Goal: Task Accomplishment & Management: Manage account settings

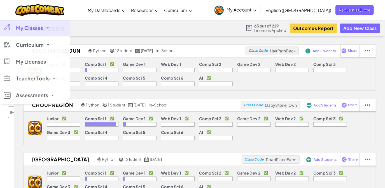
click at [43, 28] on link "My Classes" at bounding box center [35, 28] width 70 height 17
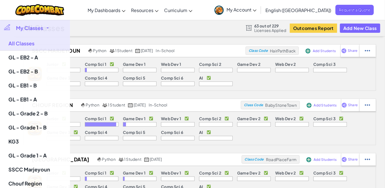
click at [33, 29] on span "My Classes" at bounding box center [29, 28] width 27 height 5
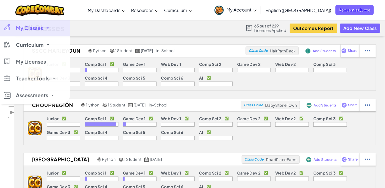
click at [33, 29] on span "My Classes" at bounding box center [29, 28] width 27 height 5
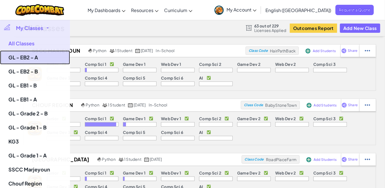
click at [34, 54] on link "GL - EB2 - A" at bounding box center [35, 57] width 70 height 14
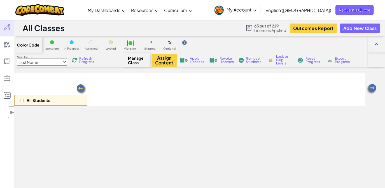
select select "560f1a9f22961295f9427742"
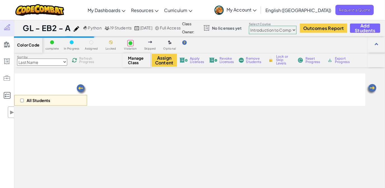
click at [257, 9] on span "My Account" at bounding box center [242, 10] width 30 height 6
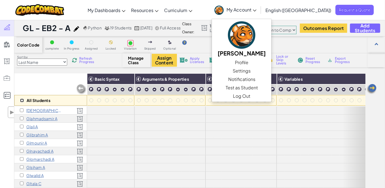
click at [22, 99] on input "checkbox" at bounding box center [22, 101] width 4 height 4
checkbox input "true"
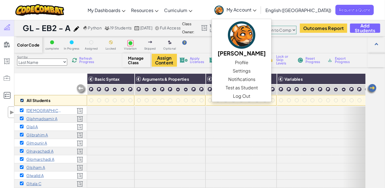
checkbox input "true"
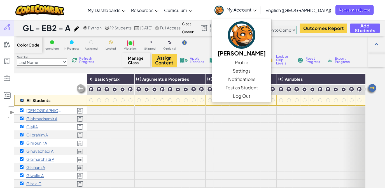
checkbox input "true"
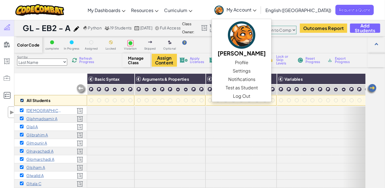
checkbox input "true"
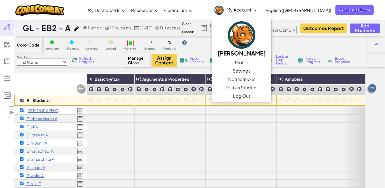
checkbox input "true"
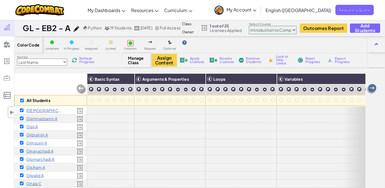
click at [225, 59] on span "Revoke Licenses" at bounding box center [227, 60] width 14 height 7
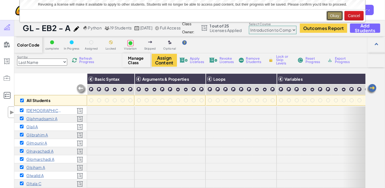
click at [333, 15] on button "Okay" at bounding box center [335, 16] width 17 height 10
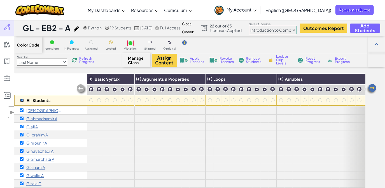
click at [22, 101] on input "checkbox" at bounding box center [22, 101] width 4 height 4
checkbox input "false"
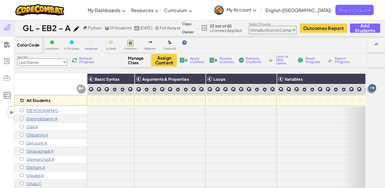
checkbox input "false"
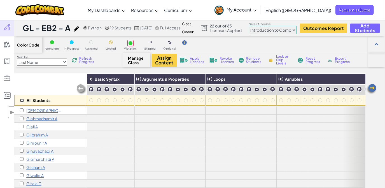
checkbox input "false"
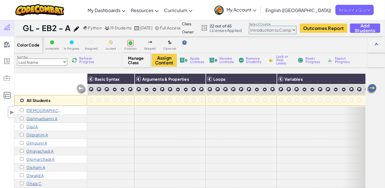
checkbox input "false"
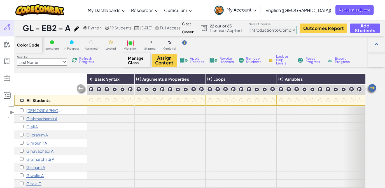
checkbox input "false"
click at [280, 28] on select "Junior Introduction to Computer Science Game Development 1 Web Development 1 Co…" at bounding box center [273, 30] width 48 height 8
select select "65f32b6c87c07dbeb5ba1936"
click at [261, 26] on select "Junior Introduction to Computer Science Game Development 1 Web Development 1 Co…" at bounding box center [273, 30] width 48 height 8
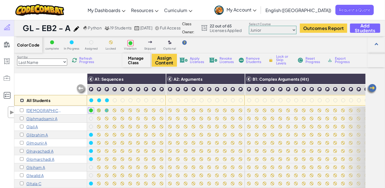
click at [20, 100] on input "checkbox" at bounding box center [22, 101] width 4 height 4
checkbox input "true"
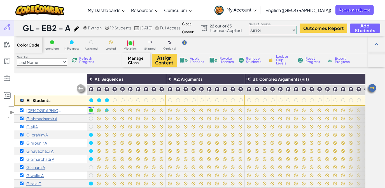
checkbox input "true"
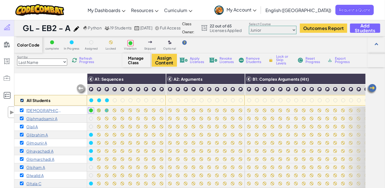
checkbox input "true"
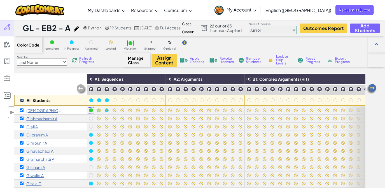
checkbox input "true"
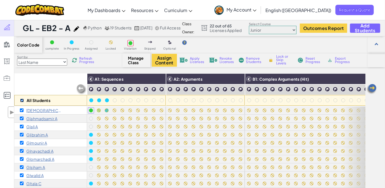
checkbox input "true"
click at [98, 89] on img at bounding box center [98, 89] width 5 height 5
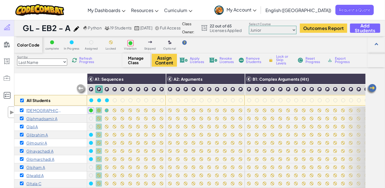
click at [281, 59] on span "Lock or Skip Levels" at bounding box center [284, 60] width 17 height 10
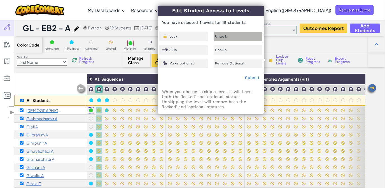
click at [229, 36] on div "Unlock" at bounding box center [238, 36] width 49 height 9
click at [252, 78] on link "Submit" at bounding box center [252, 77] width 15 height 4
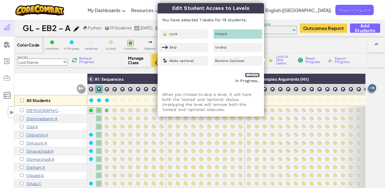
checkbox input "false"
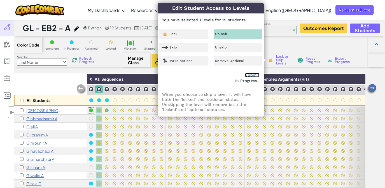
checkbox input "false"
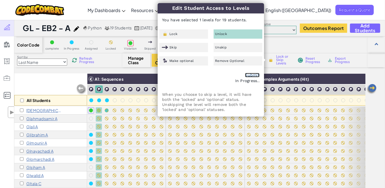
checkbox input "false"
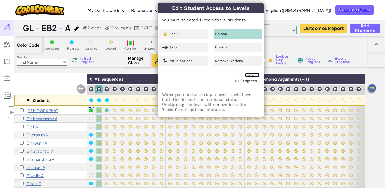
checkbox input "false"
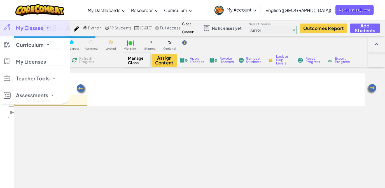
click at [36, 28] on span "My Classes" at bounding box center [29, 28] width 27 height 5
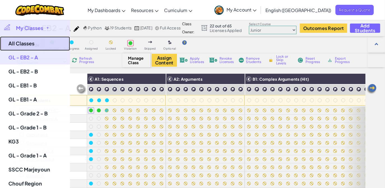
click at [47, 43] on link "All Classes" at bounding box center [35, 43] width 70 height 14
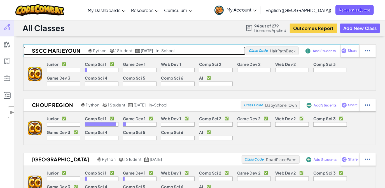
click at [43, 49] on h2 "SSCC Marjeyoun" at bounding box center [56, 51] width 64 height 8
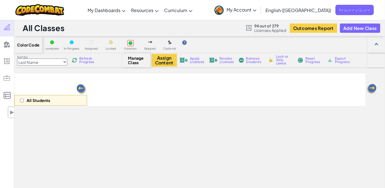
select select "560f1a9f22961295f9427742"
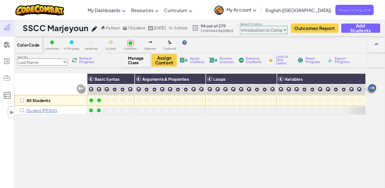
click at [94, 30] on img at bounding box center [95, 29] width 6 height 6
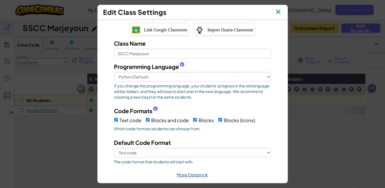
click at [205, 175] on span "∨" at bounding box center [207, 174] width 4 height 6
select select "in-school"
select select
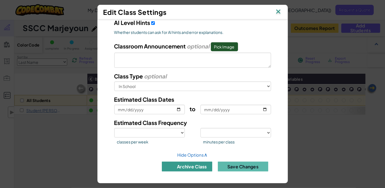
click at [203, 167] on button "archive class" at bounding box center [187, 167] width 50 height 10
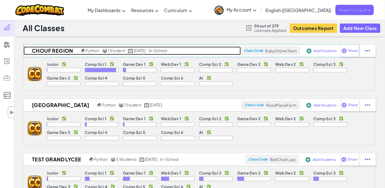
click at [56, 50] on h2 "Chouf Region" at bounding box center [52, 51] width 56 height 8
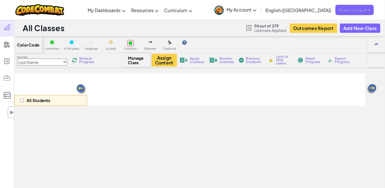
select select "560f1a9f22961295f9427742"
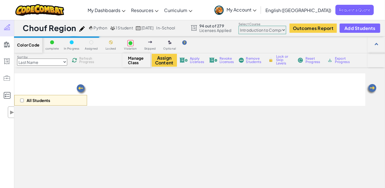
click at [83, 26] on img at bounding box center [82, 29] width 6 height 6
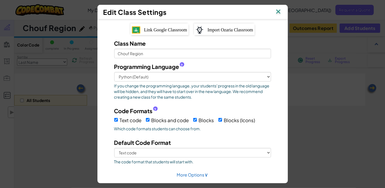
click at [280, 11] on img at bounding box center [278, 12] width 7 height 8
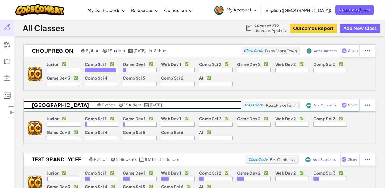
click at [69, 105] on h2 "[GEOGRAPHIC_DATA]" at bounding box center [60, 105] width 73 height 8
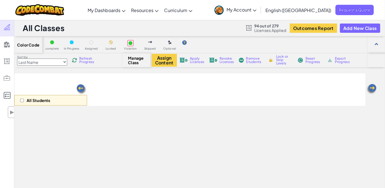
select select "560f1a9f22961295f9427742"
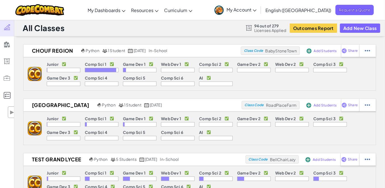
click at [257, 8] on span "My Account" at bounding box center [242, 10] width 30 height 6
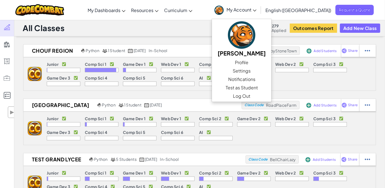
click at [257, 8] on span "My Account" at bounding box center [242, 10] width 30 height 6
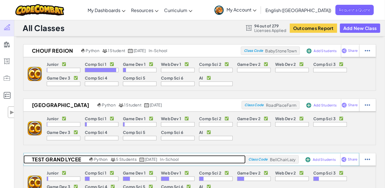
click at [72, 160] on h2 "TEST Grand Lycee" at bounding box center [56, 159] width 64 height 8
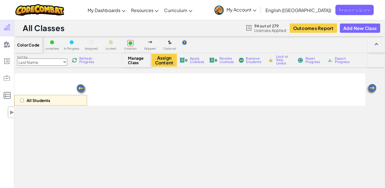
select select "560f1a9f22961295f9427742"
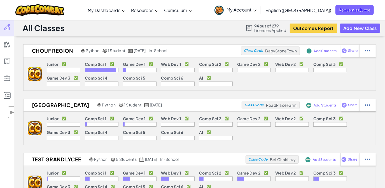
click at [257, 7] on span "My Account" at bounding box center [242, 10] width 30 height 6
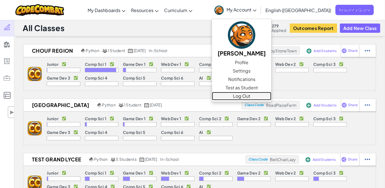
click at [271, 98] on link "Log Out" at bounding box center [241, 96] width 59 height 8
